Goal: Ask a question: Seek information or help from site administrators or community

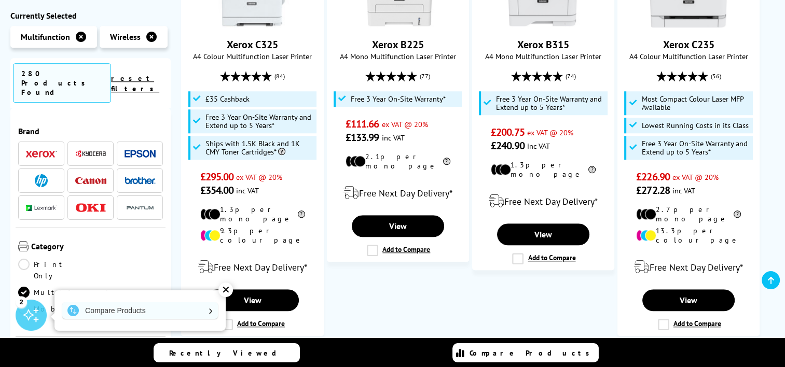
click at [28, 314] on div "2" at bounding box center [31, 315] width 31 height 31
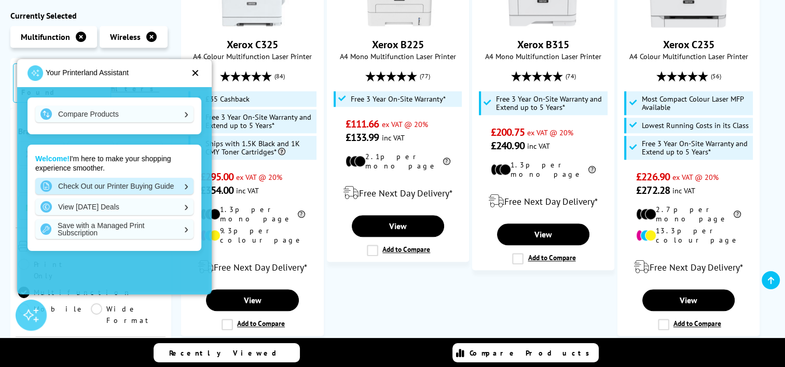
click at [110, 187] on link "Check Out our Printer Buying Guide" at bounding box center [114, 186] width 158 height 17
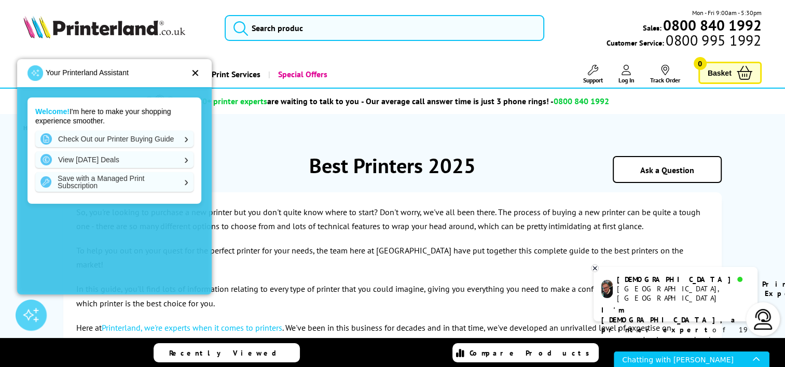
click at [641, 306] on b "I'm [DEMOGRAPHIC_DATA], a printer expert" at bounding box center [669, 320] width 137 height 29
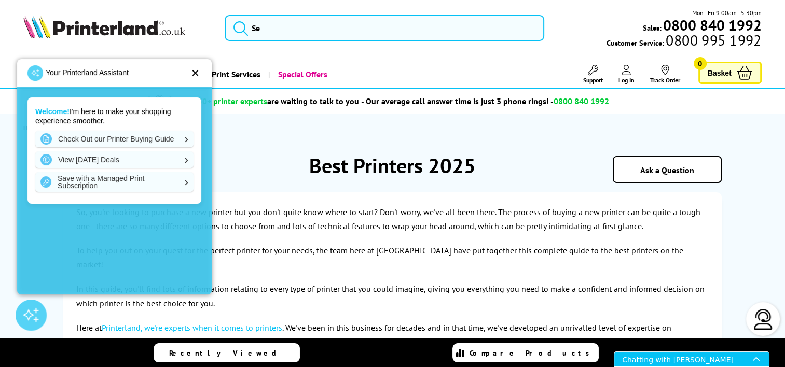
click at [701, 359] on div "Chatting with [PERSON_NAME]" at bounding box center [687, 359] width 131 height 15
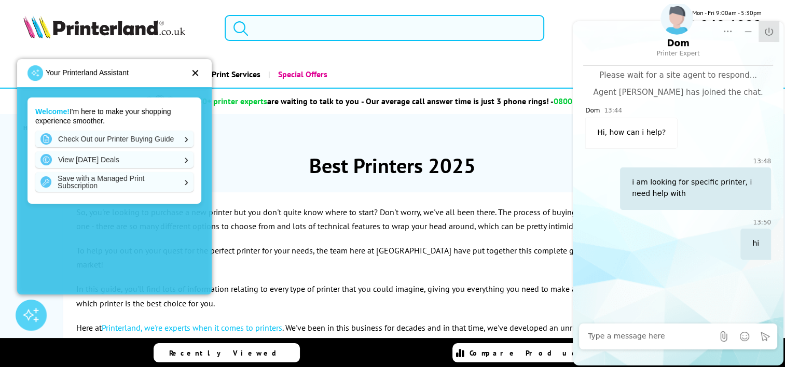
click at [768, 31] on icon "End Chat" at bounding box center [769, 31] width 10 height 10
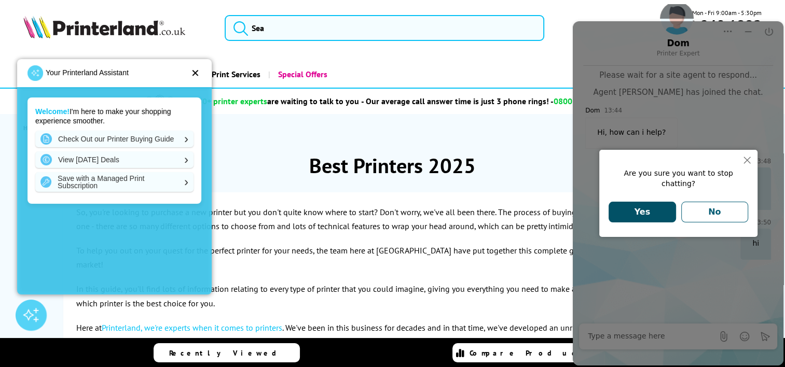
click at [647, 204] on button "Yes" at bounding box center [642, 212] width 67 height 21
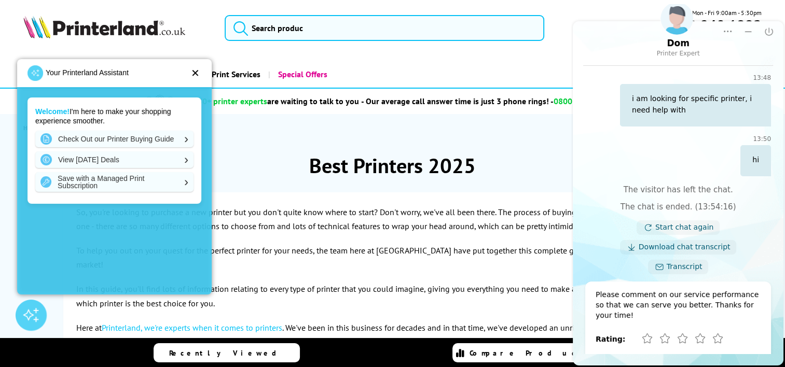
scroll to position [177, 0]
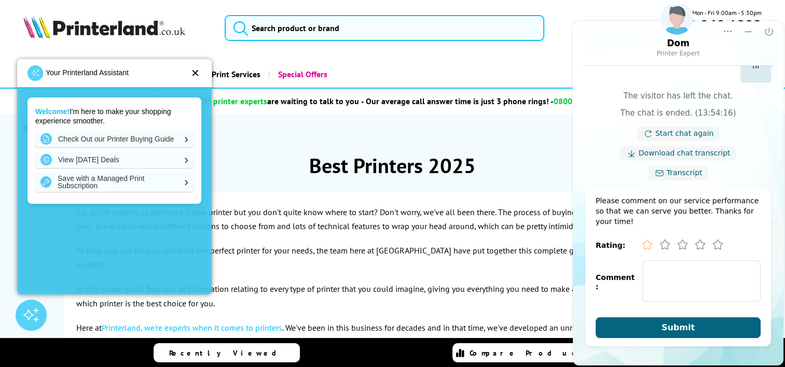
click at [645, 244] on icon "Poor" at bounding box center [646, 244] width 9 height 9
click at [655, 332] on button "Submit" at bounding box center [678, 328] width 165 height 21
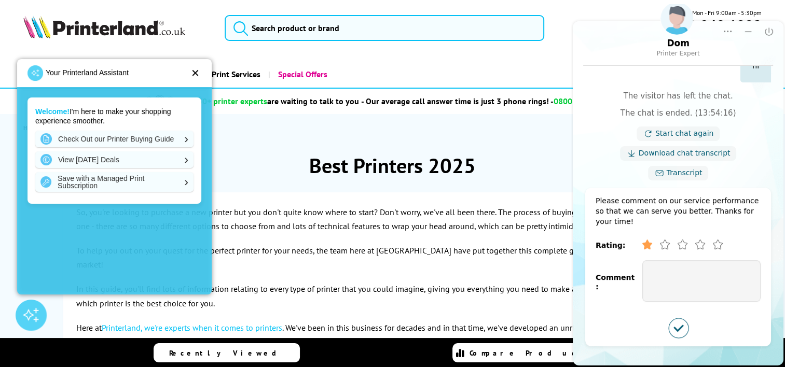
scroll to position [13, 0]
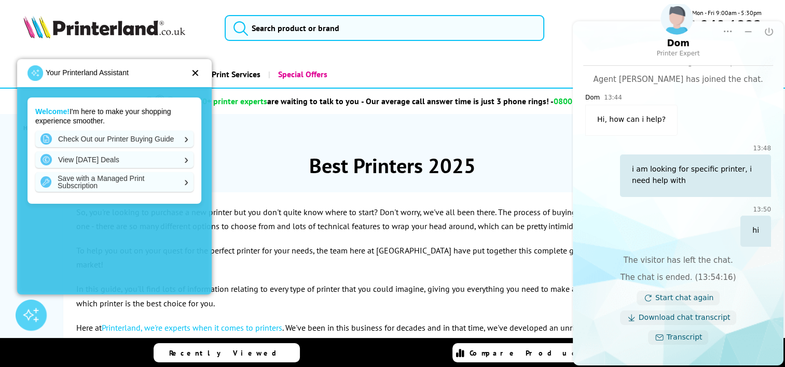
click at [523, 203] on div "So, you're looking to purchase a new printer but you don't quite know where to …" at bounding box center [392, 296] width 658 height 209
click at [770, 36] on icon "Close" at bounding box center [769, 31] width 10 height 10
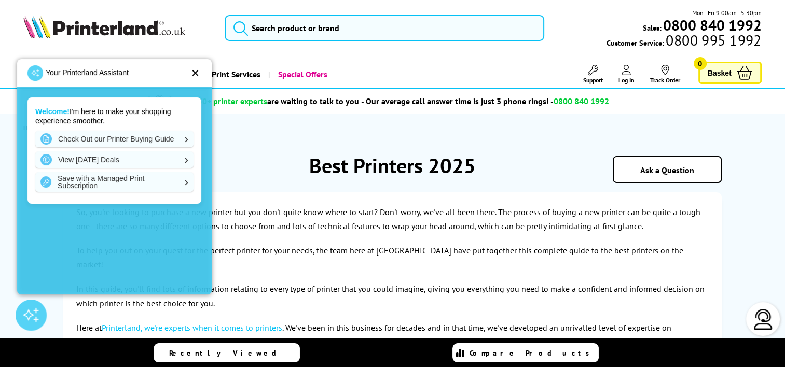
click at [756, 322] on img at bounding box center [763, 319] width 21 height 21
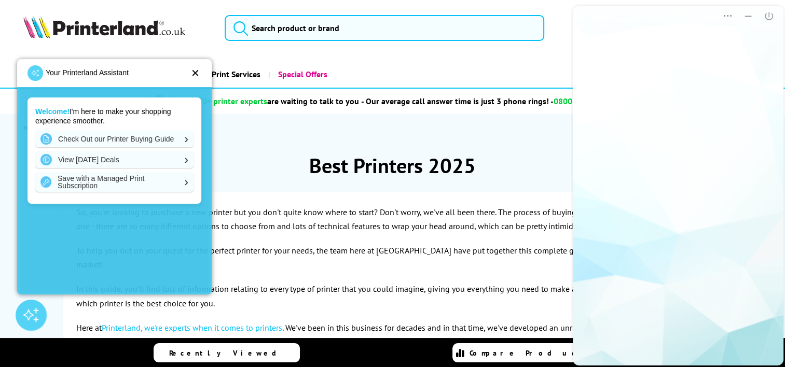
scroll to position [0, 0]
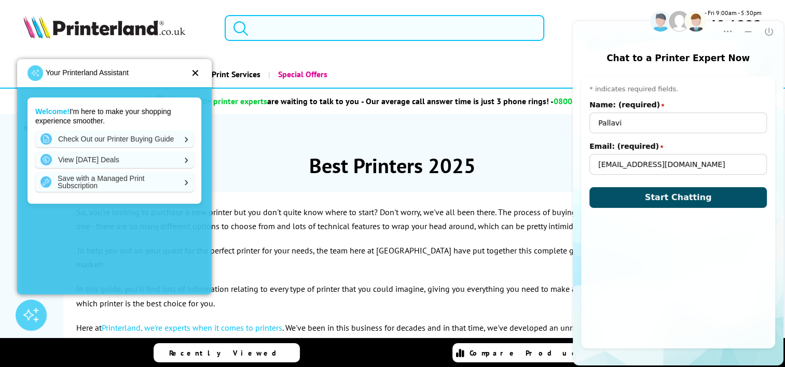
click at [668, 199] on span "Start Chatting" at bounding box center [678, 197] width 67 height 10
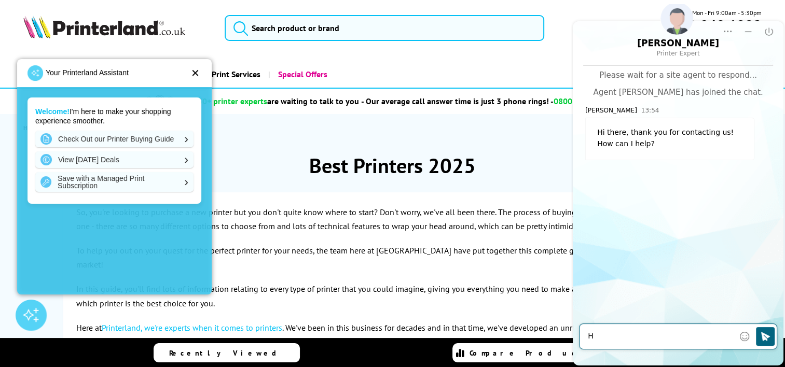
type textarea "Hi"
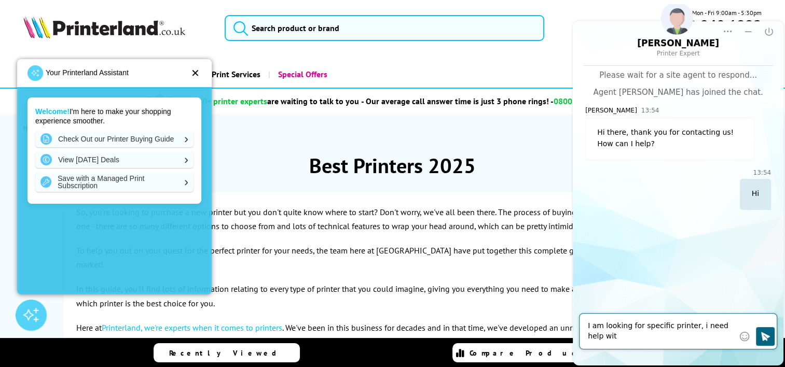
type textarea "I am looking for specific printer, i need help with"
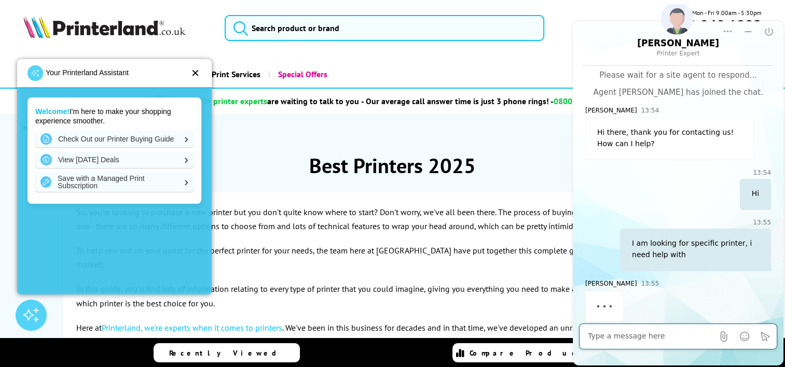
scroll to position [8, 0]
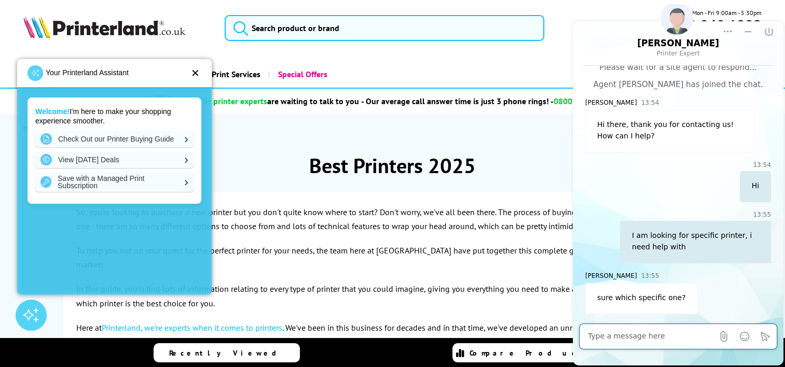
paste textarea "Loremipsumdo: Sitametconsec Adipisc (ELI) / Sed-do-Eiu Tempori utla Etdolor Mag…"
type textarea "Loremipsumdo: Sitametconsec Adipisc (ELI) / Sed-do-Eiu Tempori utla Etdolor Mag…"
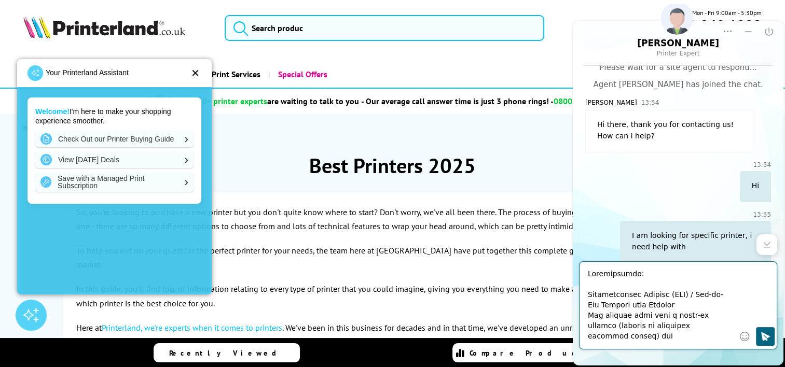
click at [615, 336] on textarea at bounding box center [661, 305] width 146 height 73
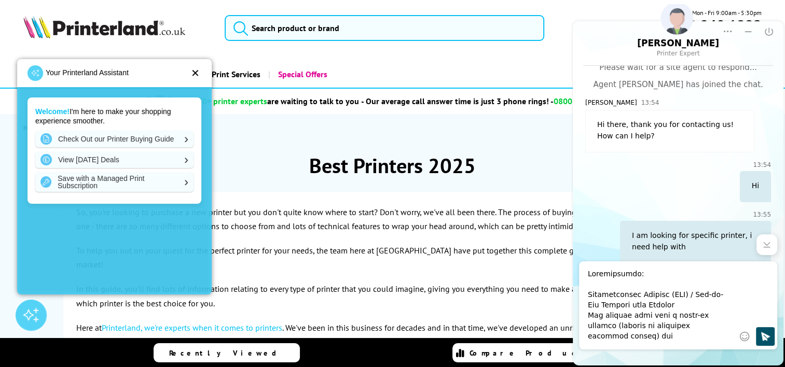
click at [767, 334] on icon "Click to send" at bounding box center [765, 337] width 10 height 10
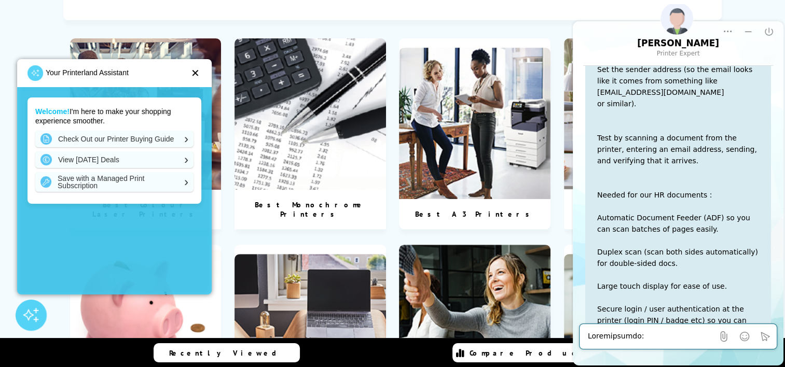
scroll to position [0, 0]
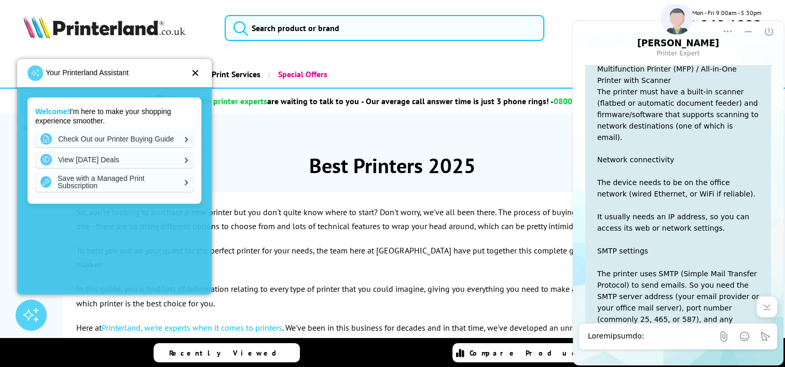
scroll to position [212, 0]
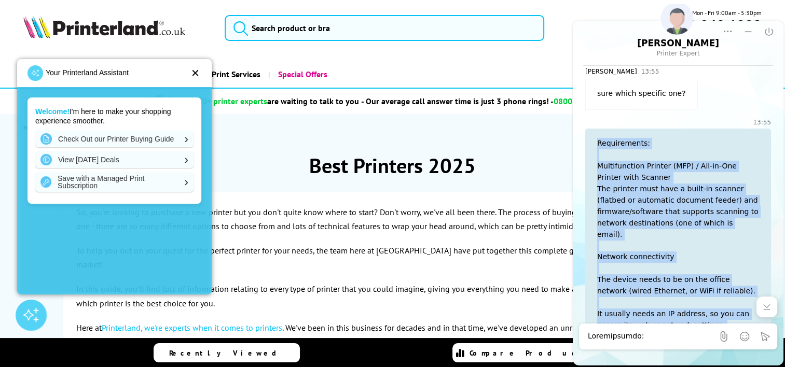
drag, startPoint x: 783, startPoint y: 129, endPoint x: 724, endPoint y: 387, distance: 264.2
click at [724, 367] on html "[PERSON_NAME] Printer Expert Rating Rating Transcript Transcript Print Print Po…" at bounding box center [678, 185] width 214 height 363
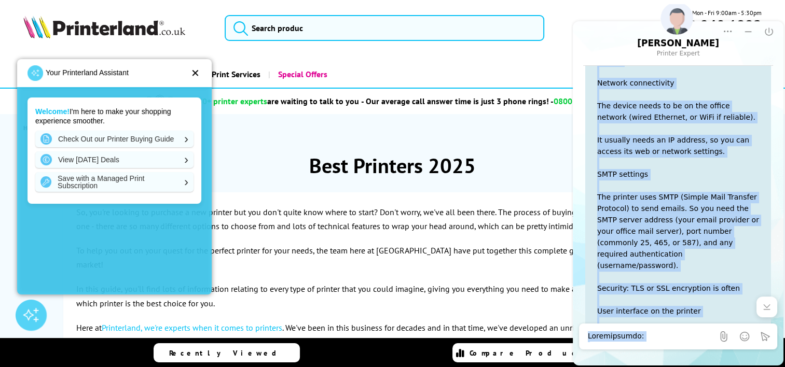
drag, startPoint x: 724, startPoint y: 387, endPoint x: 759, endPoint y: 270, distance: 122.0
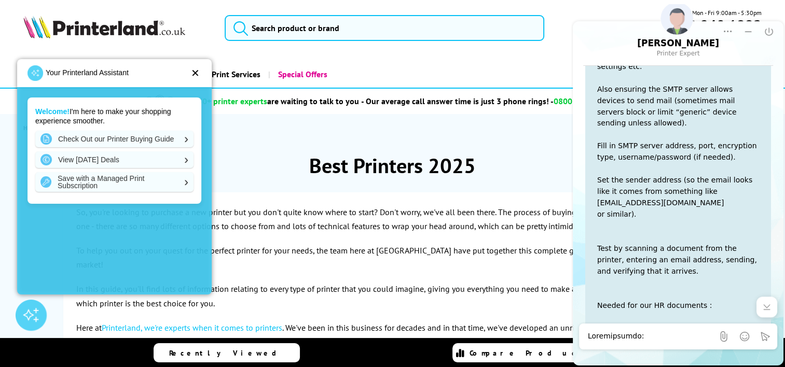
scroll to position [1225, 0]
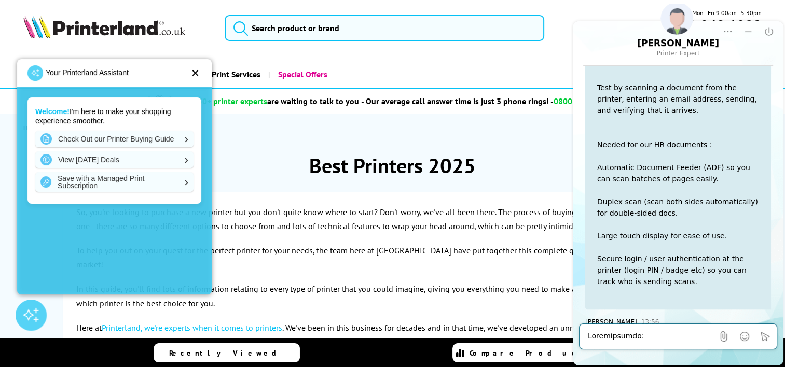
click at [609, 333] on textarea at bounding box center [651, 337] width 126 height 10
type textarea "sorry for long l;ist"
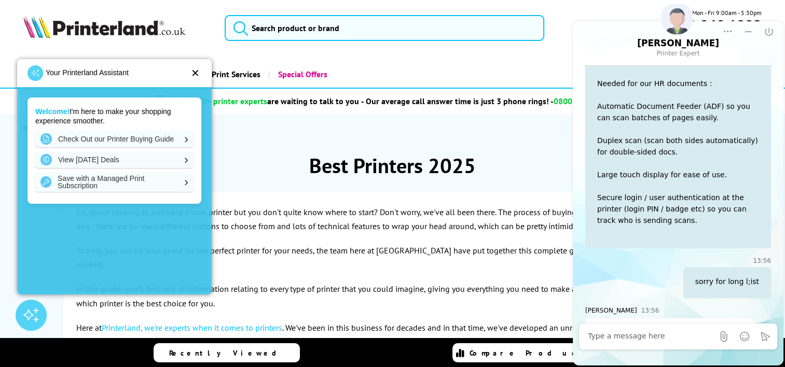
click at [601, 338] on textarea at bounding box center [651, 337] width 126 height 10
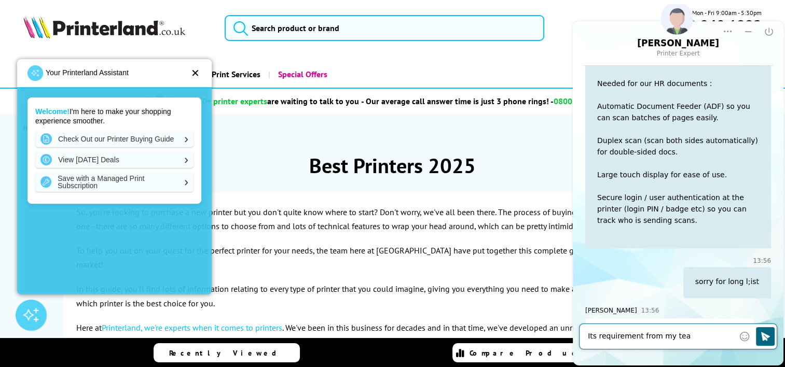
type textarea "Its requirement from my team"
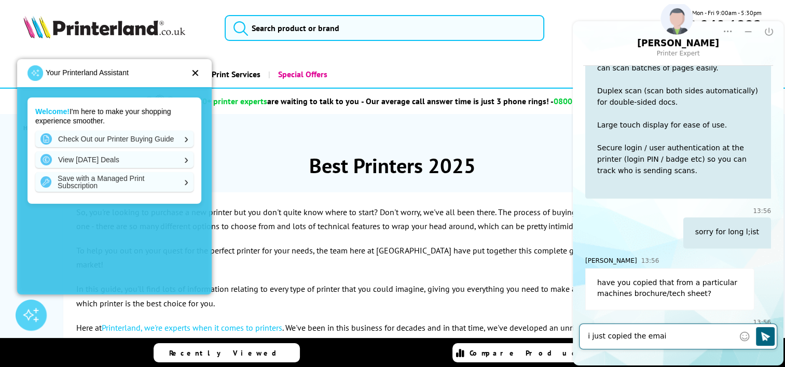
type textarea "i just copied the email"
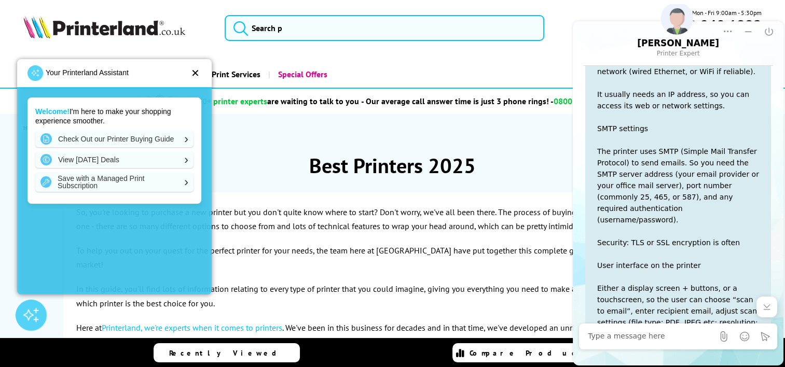
scroll to position [420, 0]
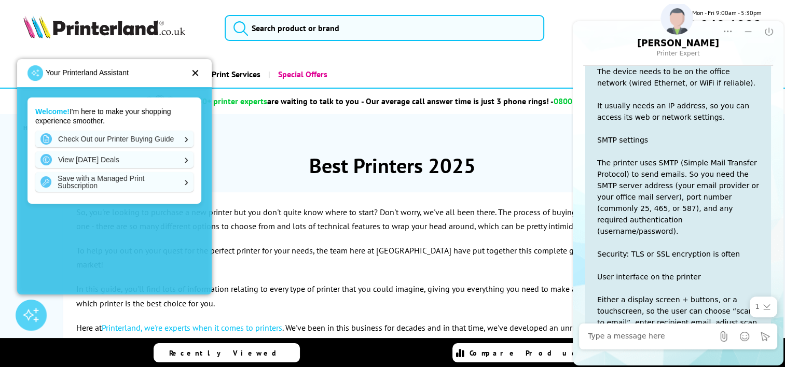
click at [762, 306] on icon "Scroll to bottom" at bounding box center [767, 307] width 10 height 10
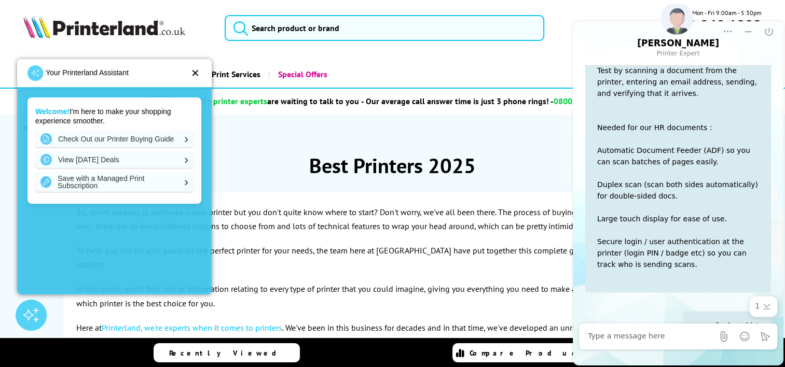
scroll to position [1470, 0]
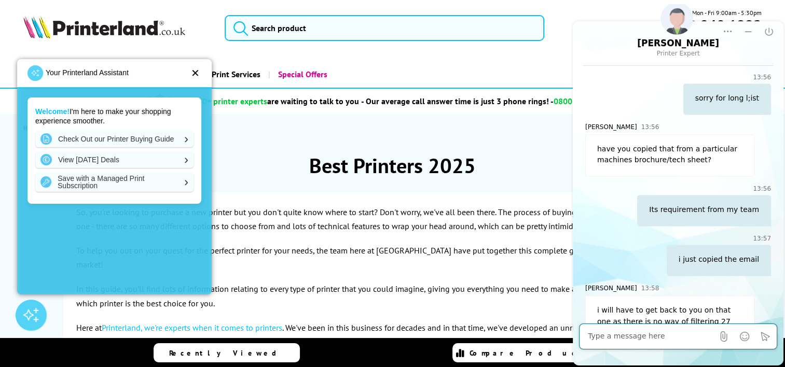
click at [629, 337] on textarea at bounding box center [651, 337] width 126 height 10
type textarea "sure , thank you"
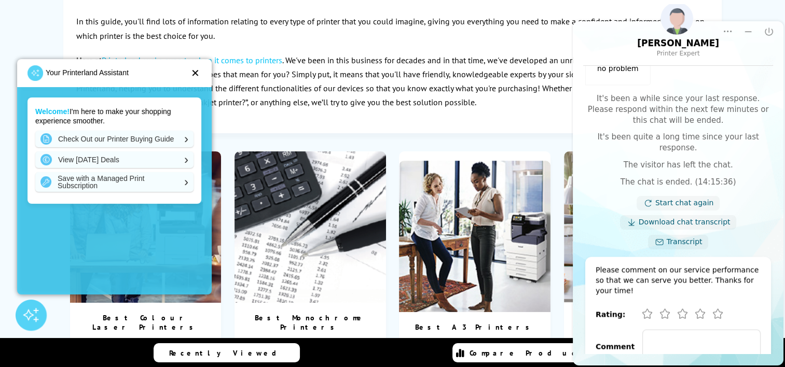
scroll to position [0, 0]
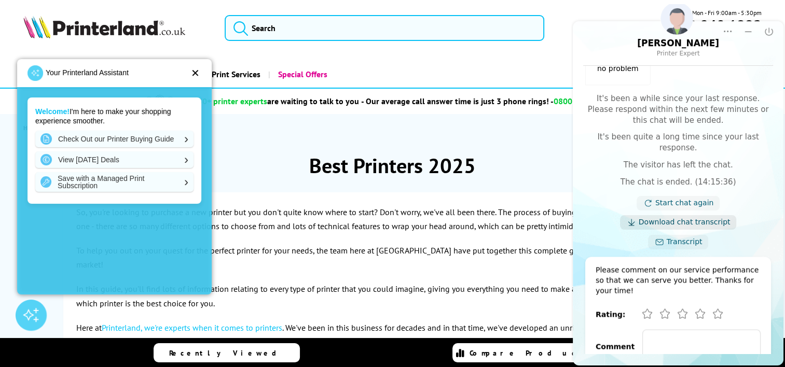
click at [688, 217] on link "Download chat transcript" at bounding box center [685, 222] width 92 height 10
click at [770, 52] on div "[PERSON_NAME] Printer Expert" at bounding box center [678, 48] width 190 height 20
click at [537, 60] on header "Mon - Fri 9:00am - 5:30pm Sales: 0800 840 1992 Customer Service: 0800 995 1992" at bounding box center [392, 44] width 785 height 89
